Goal: Transaction & Acquisition: Book appointment/travel/reservation

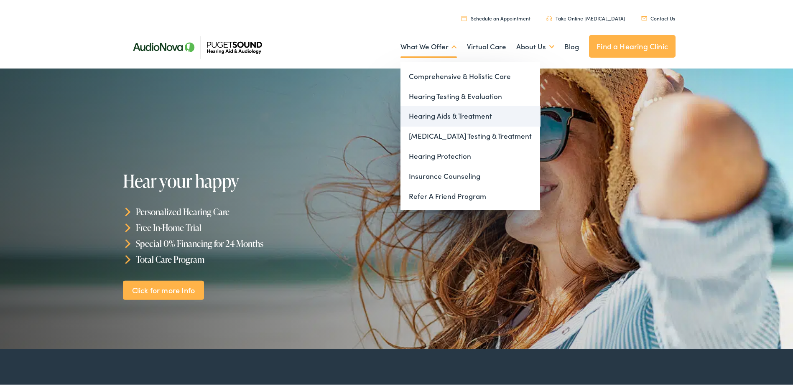
click at [431, 113] on link "Hearing Aids & Treatment" at bounding box center [470, 114] width 140 height 20
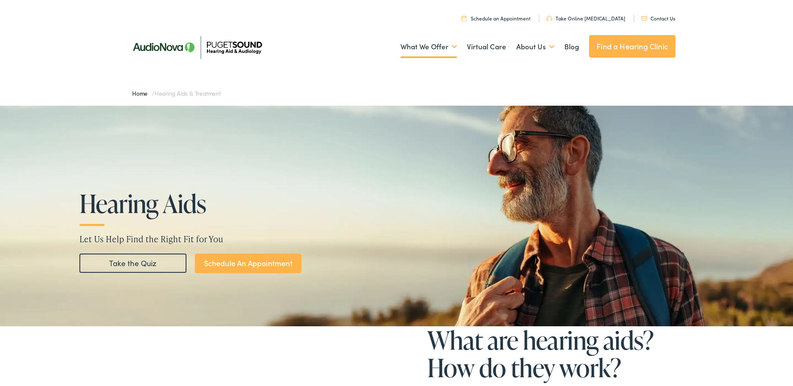
click at [521, 18] on link "Schedule an Appointment" at bounding box center [495, 16] width 69 height 7
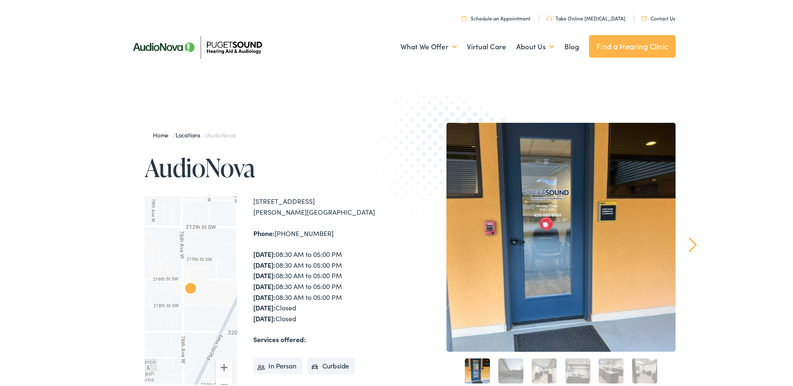
scroll to position [42, 0]
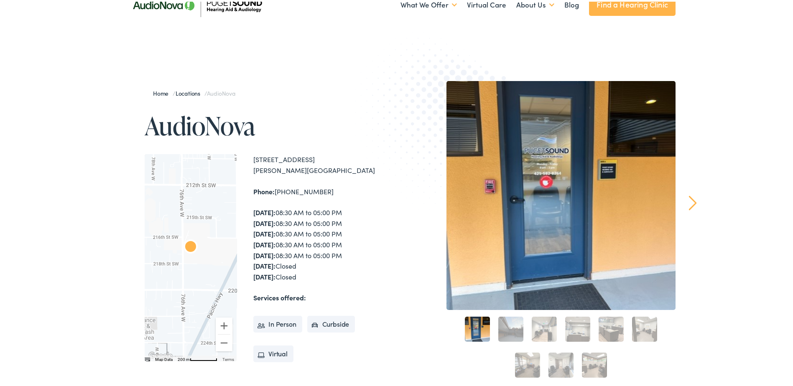
click at [515, 330] on link "2" at bounding box center [510, 327] width 25 height 25
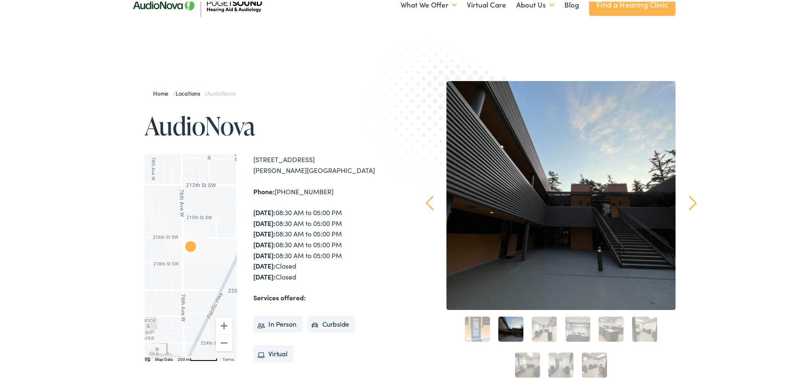
click at [539, 328] on link "3" at bounding box center [544, 327] width 25 height 25
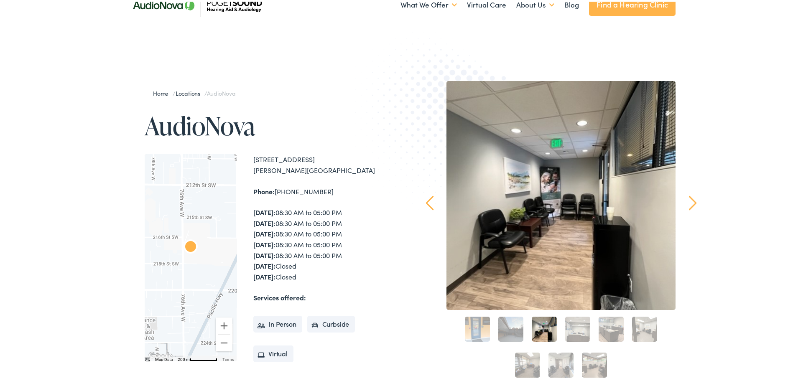
click at [580, 329] on link "4" at bounding box center [577, 327] width 25 height 25
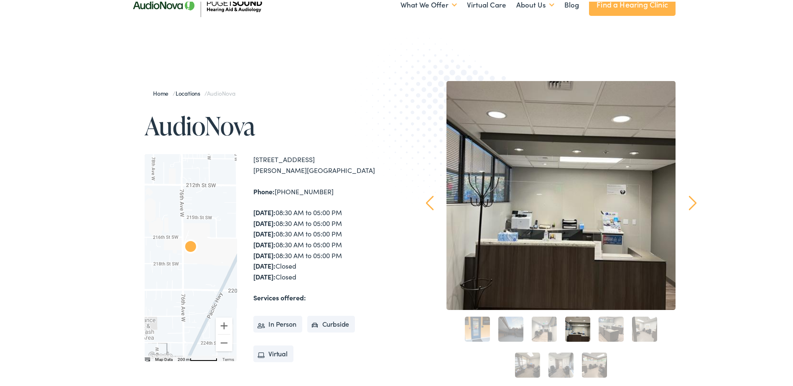
click at [605, 329] on link "5" at bounding box center [610, 327] width 25 height 25
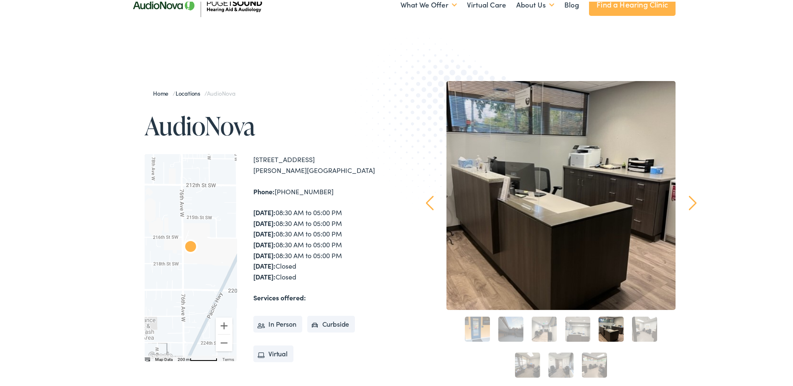
click at [641, 327] on link "6" at bounding box center [644, 327] width 25 height 25
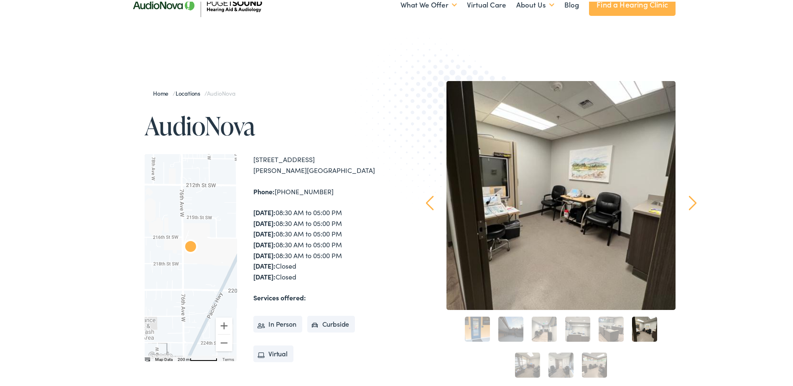
scroll to position [84, 0]
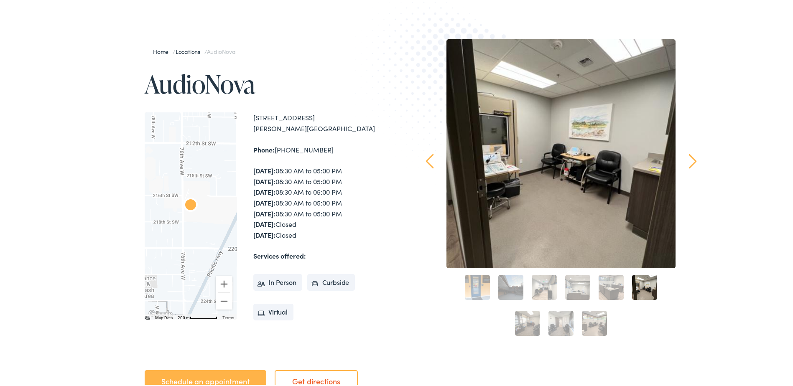
click at [521, 323] on link "7" at bounding box center [527, 321] width 25 height 25
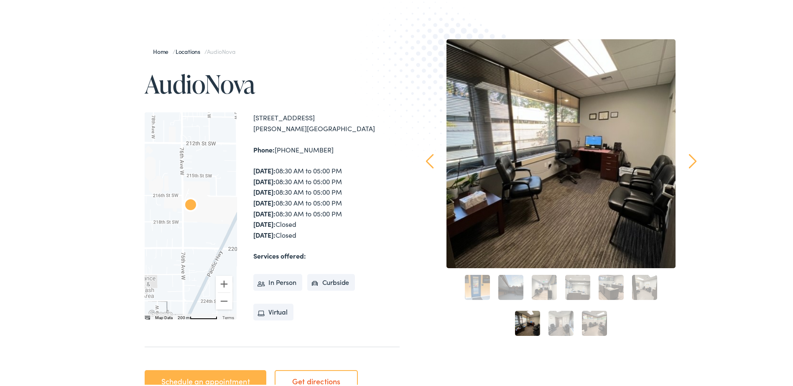
click at [586, 324] on link "9" at bounding box center [594, 321] width 25 height 25
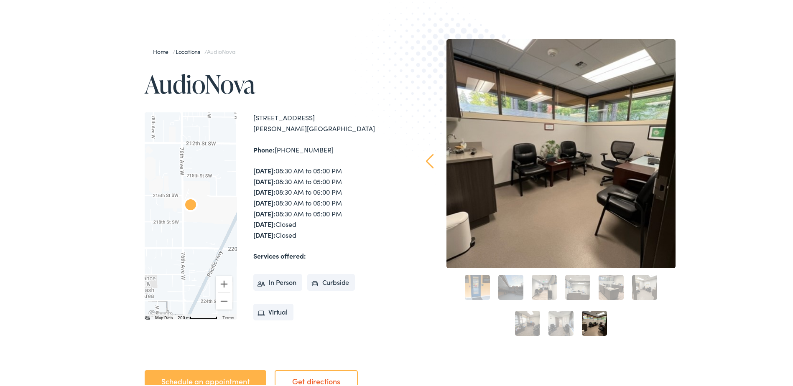
click at [567, 329] on link "8" at bounding box center [560, 321] width 25 height 25
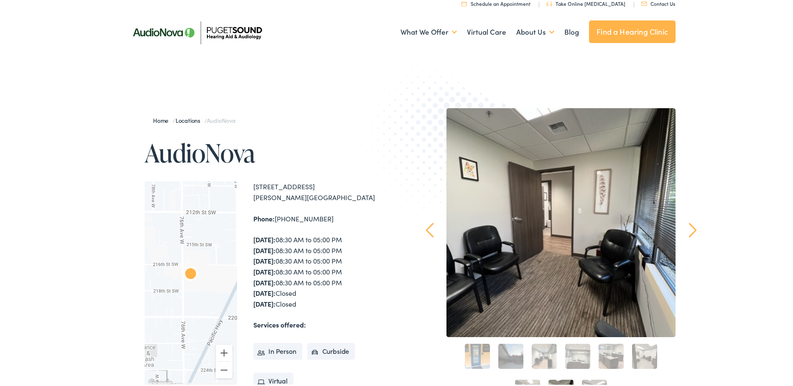
scroll to position [0, 0]
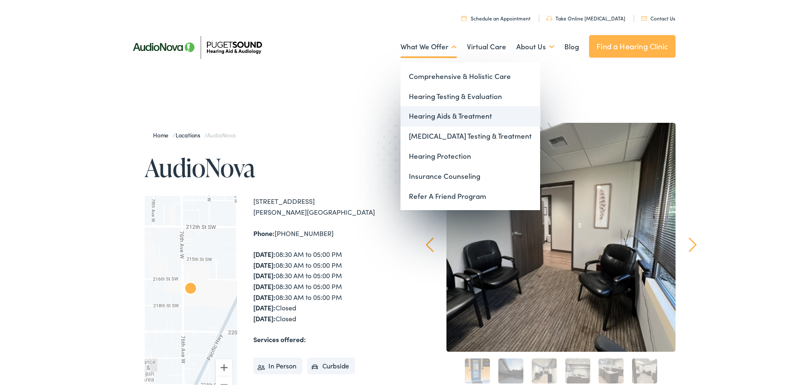
click at [456, 115] on link "Hearing Aids & Treatment" at bounding box center [470, 114] width 140 height 20
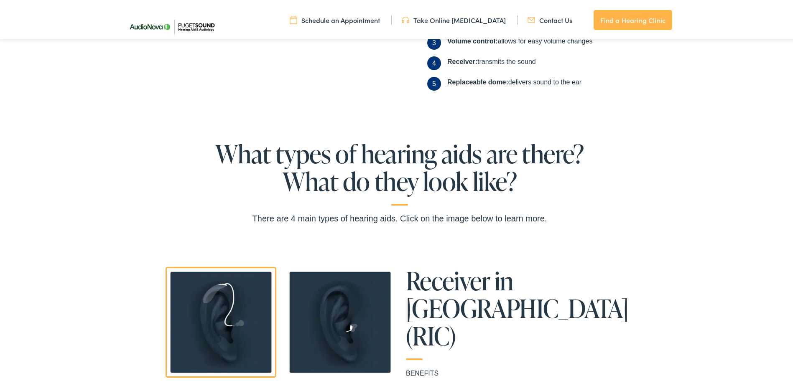
scroll to position [585, 0]
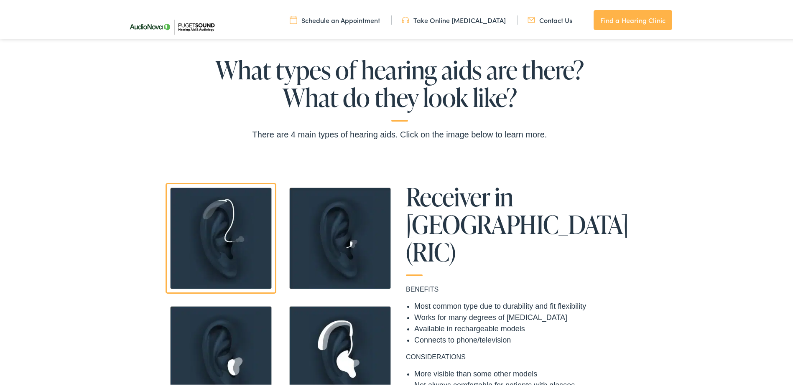
click at [296, 218] on img at bounding box center [340, 236] width 111 height 111
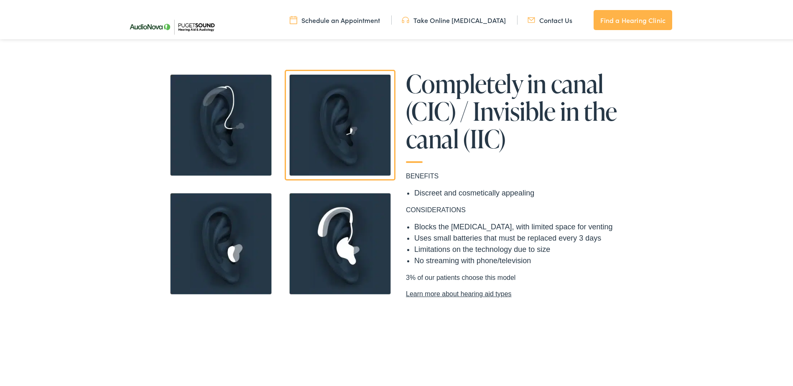
scroll to position [710, 0]
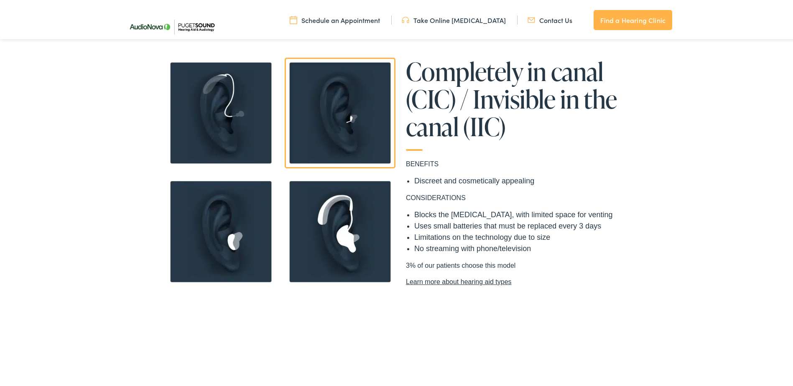
click at [248, 222] on img at bounding box center [220, 230] width 111 height 111
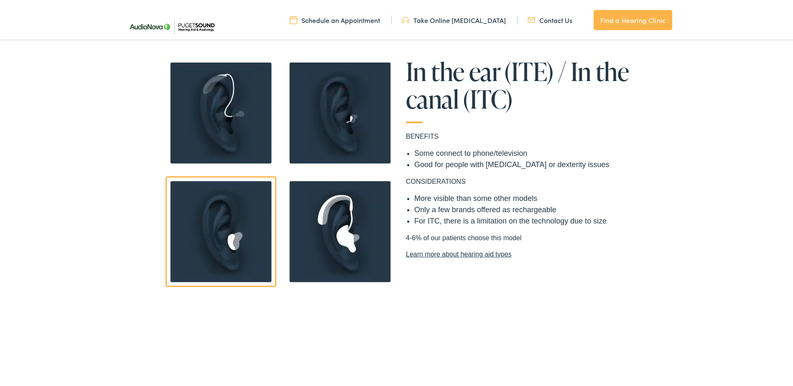
click at [313, 221] on img at bounding box center [340, 230] width 111 height 111
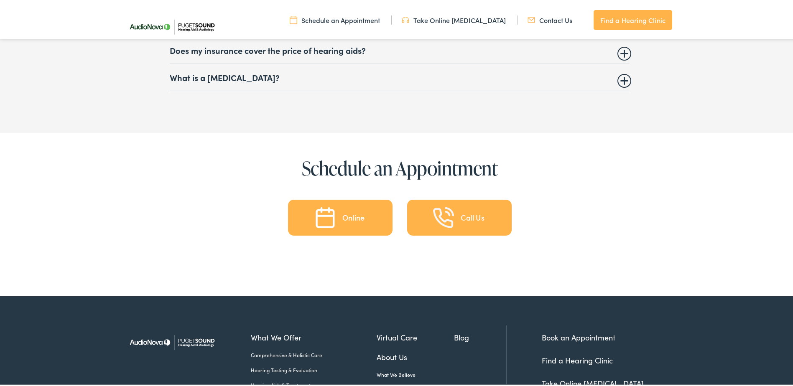
scroll to position [3761, 0]
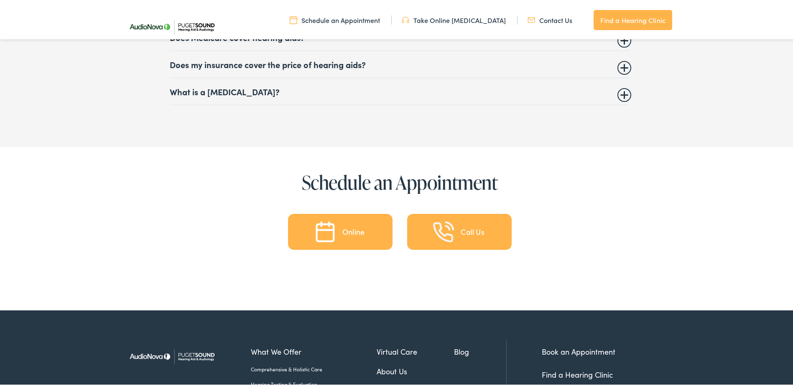
click at [345, 229] on div "Online" at bounding box center [353, 230] width 22 height 8
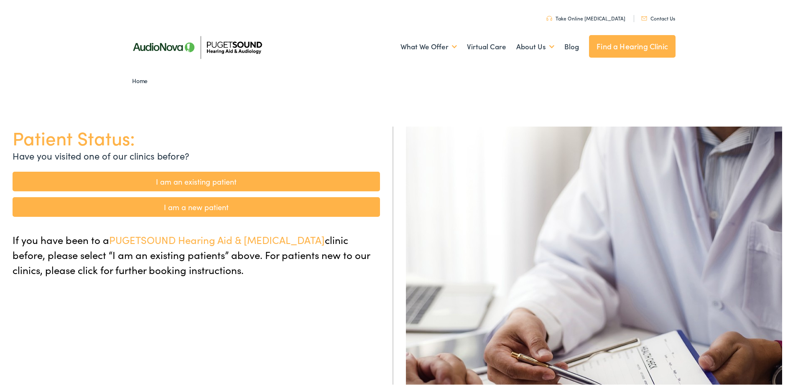
click at [213, 206] on link "I am a new patient" at bounding box center [196, 206] width 367 height 20
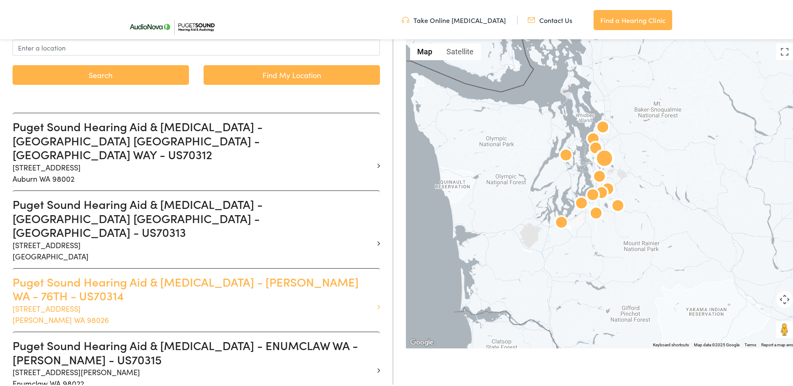
scroll to position [167, 0]
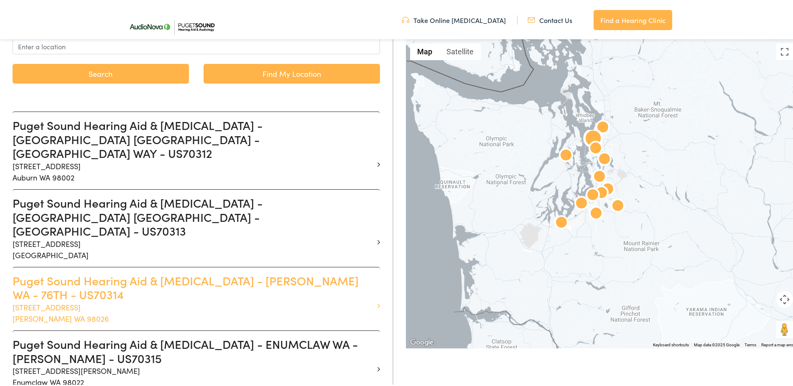
click at [73, 300] on p "21727 76th Ave W #A Edmonds WA 98026" at bounding box center [193, 311] width 361 height 23
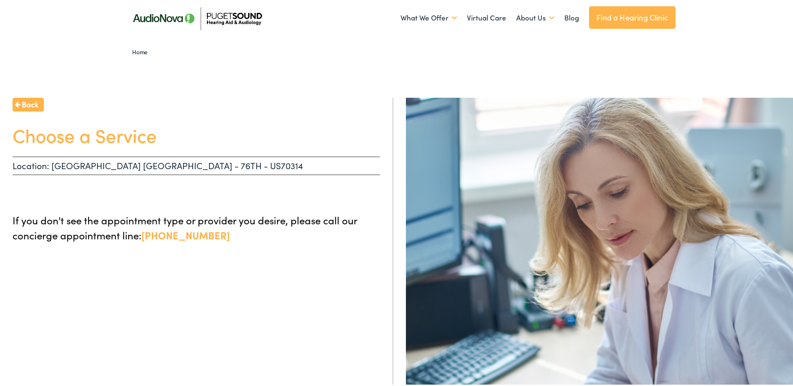
scroll to position [42, 0]
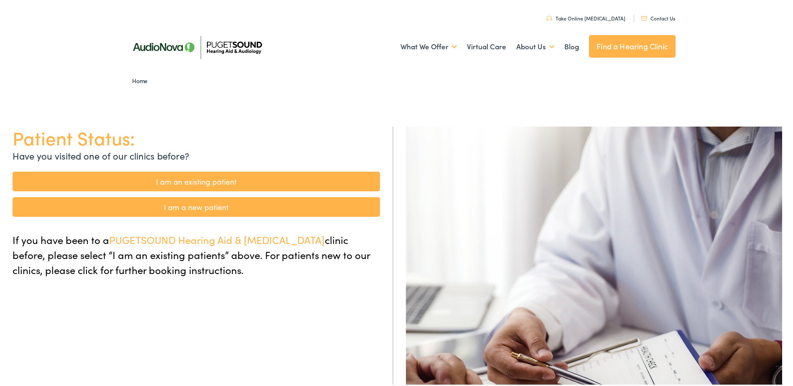
click at [213, 205] on link "I am a new patient" at bounding box center [196, 206] width 367 height 20
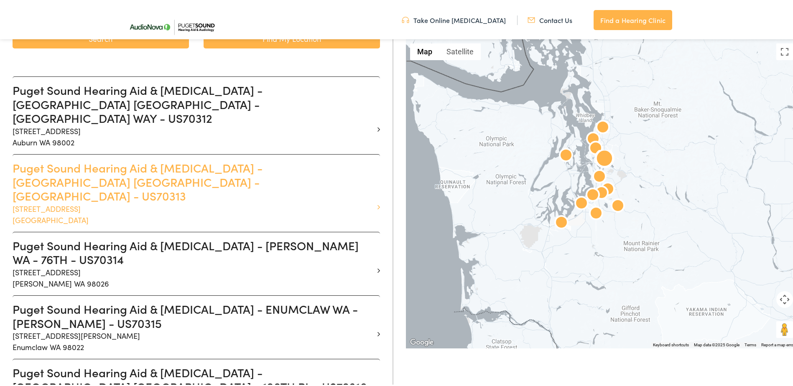
scroll to position [251, 0]
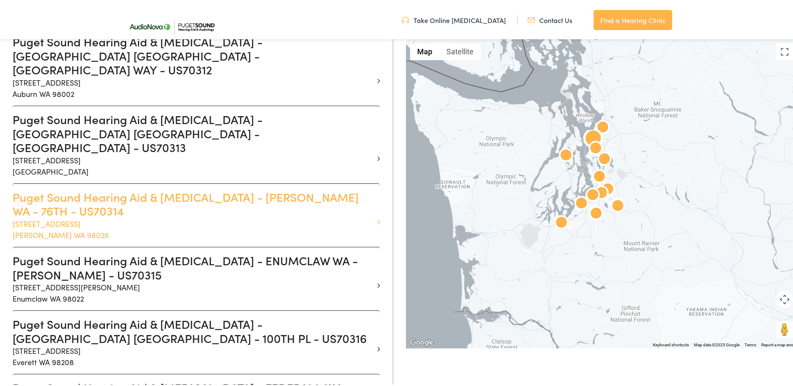
click at [183, 216] on p "21727 76th Ave W #A Edmonds WA 98026" at bounding box center [193, 227] width 361 height 23
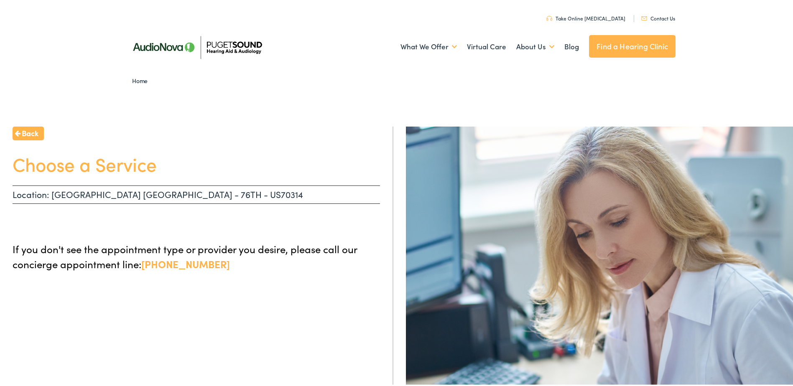
click at [41, 132] on link "Back" at bounding box center [28, 132] width 31 height 14
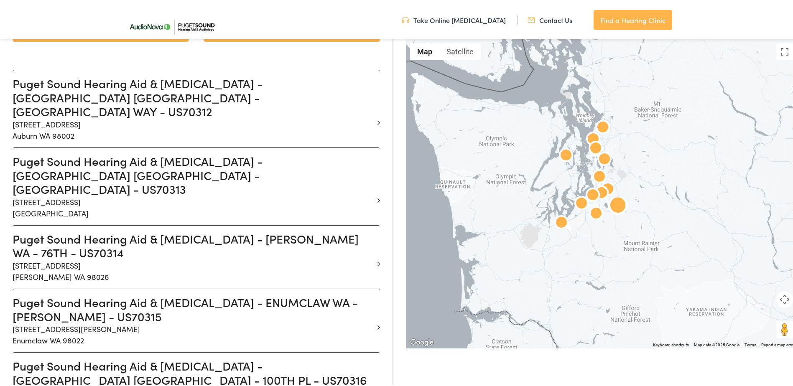
scroll to position [251, 0]
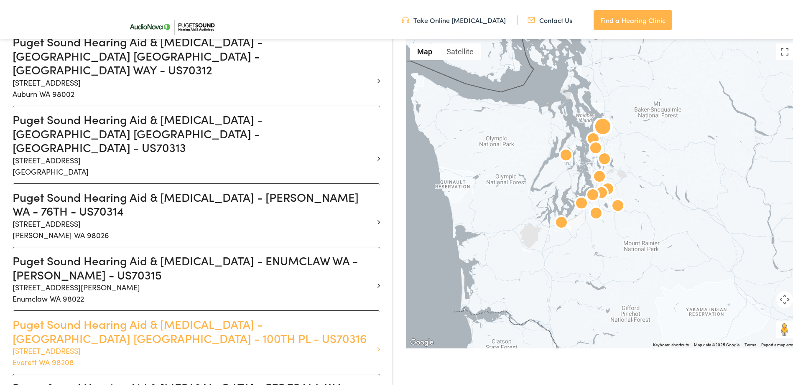
click at [175, 343] on p "1820 100th Pl SE Suite A Everett WA 98208" at bounding box center [193, 354] width 361 height 23
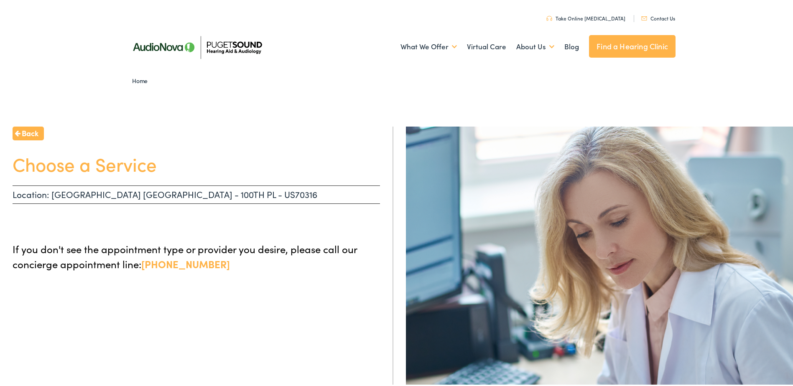
click at [29, 133] on span "Back" at bounding box center [30, 131] width 17 height 11
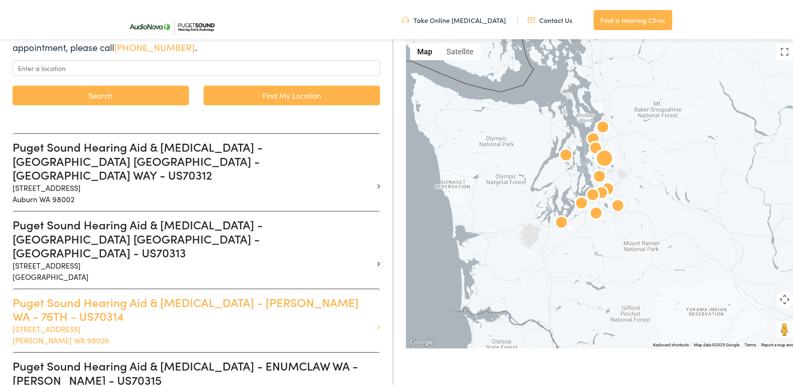
scroll to position [167, 0]
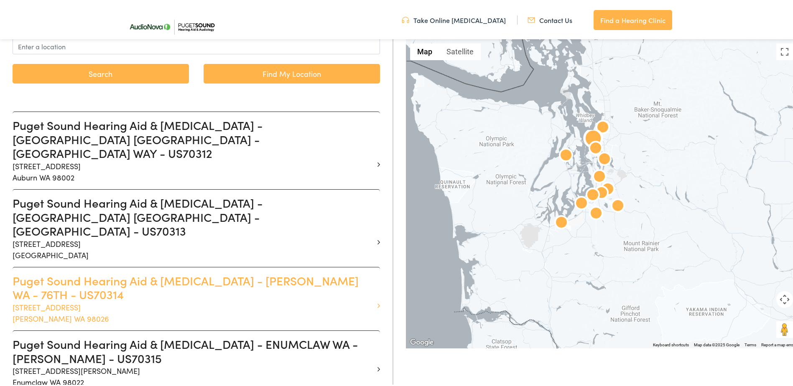
click at [377, 300] on icon at bounding box center [378, 304] width 3 height 8
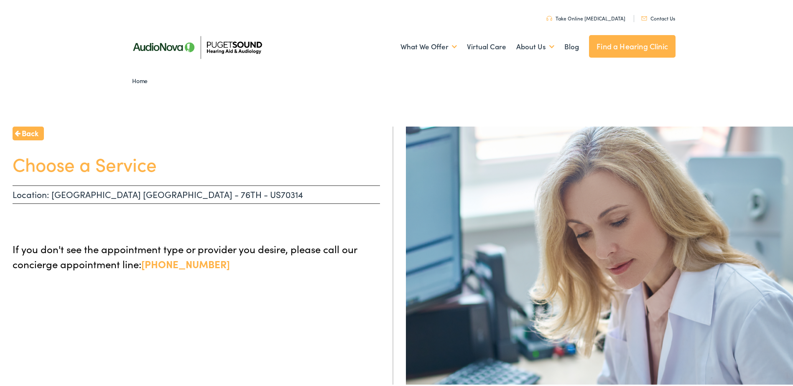
click at [36, 245] on p "If you don't see the appointment type or provider you desire, please call our c…" at bounding box center [196, 255] width 367 height 30
